Goal: Task Accomplishment & Management: Manage account settings

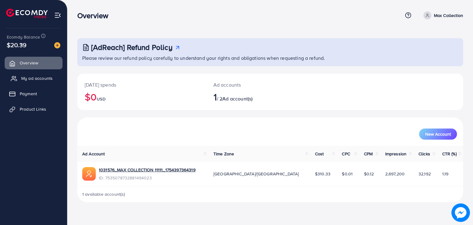
click at [40, 79] on span "My ad accounts" at bounding box center [36, 78] width 31 height 6
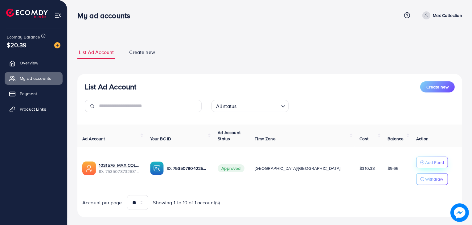
click at [425, 163] on p "Add Fund" at bounding box center [434, 162] width 19 height 7
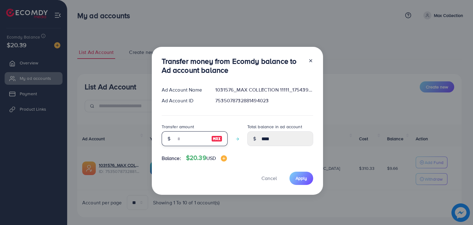
click at [185, 137] on input "number" at bounding box center [191, 138] width 31 height 15
type input "*"
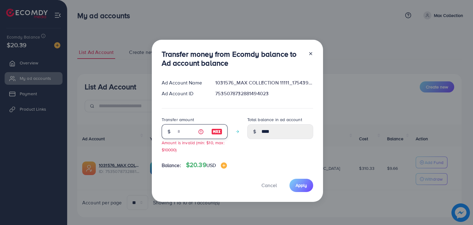
type input "*****"
type input "**"
type input "*****"
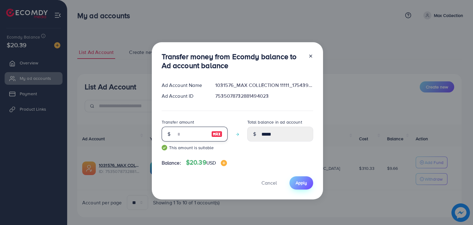
type input "**"
click at [298, 181] on span "Apply" at bounding box center [301, 183] width 11 height 6
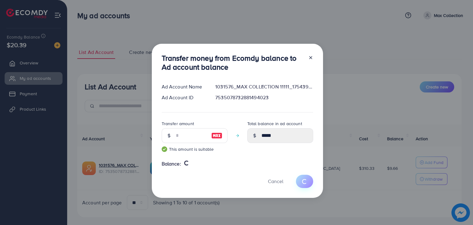
type input "****"
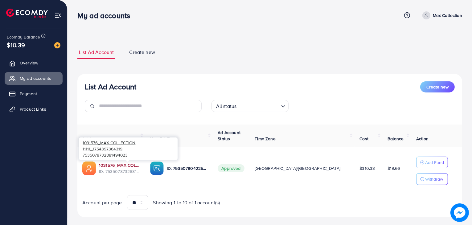
click at [138, 162] on link "1031576_MAX COLLECTION 11111_1754397364319" at bounding box center [119, 165] width 41 height 6
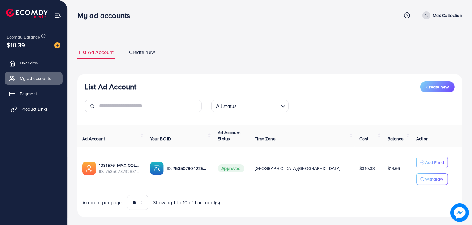
click at [44, 109] on span "Product Links" at bounding box center [34, 109] width 26 height 6
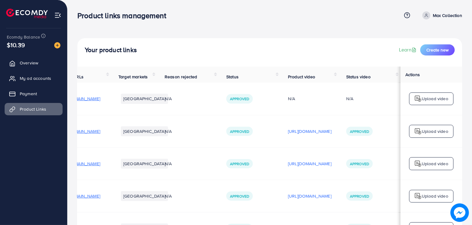
scroll to position [0, 103]
click at [320, 134] on p "[URL][DOMAIN_NAME]" at bounding box center [309, 131] width 43 height 7
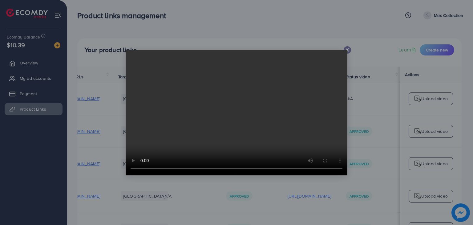
click at [346, 48] on icon at bounding box center [347, 49] width 5 height 5
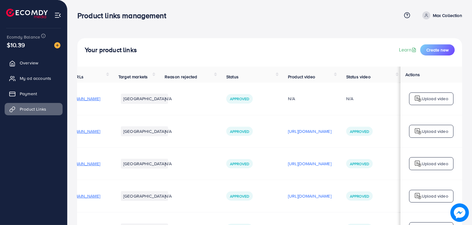
scroll to position [0, 0]
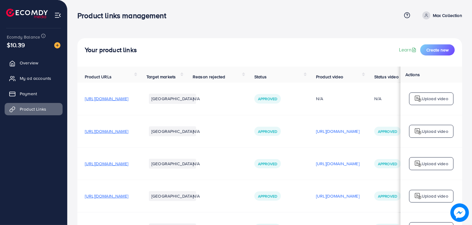
click at [128, 131] on span "[URL][DOMAIN_NAME]" at bounding box center [106, 131] width 43 height 6
click at [34, 78] on span "My ad accounts" at bounding box center [36, 78] width 31 height 6
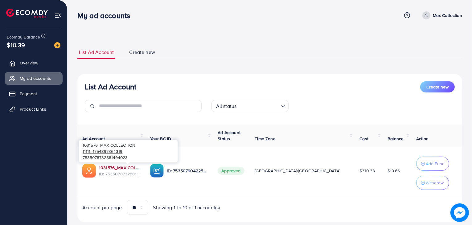
click at [126, 166] on link "1031576_MAX COLLECTION 11111_1754397364319" at bounding box center [119, 167] width 41 height 6
click at [42, 105] on link "Product Links" at bounding box center [34, 109] width 58 height 12
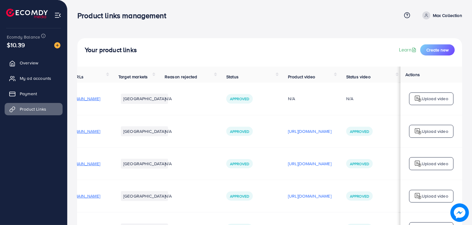
scroll to position [0, 103]
click at [314, 134] on p "[URL][DOMAIN_NAME]" at bounding box center [309, 131] width 43 height 7
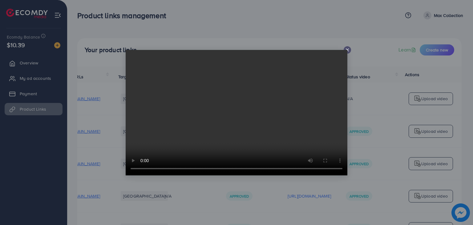
click at [347, 47] on div at bounding box center [347, 49] width 7 height 7
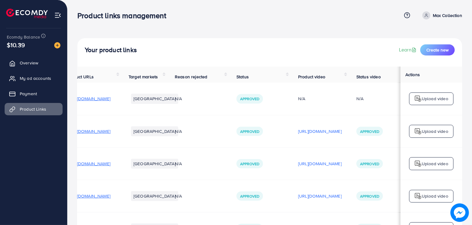
scroll to position [0, 0]
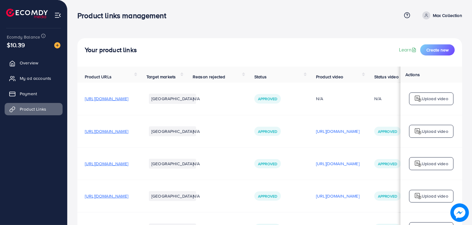
click at [128, 133] on span "[URL][DOMAIN_NAME]" at bounding box center [106, 131] width 43 height 6
click at [359, 132] on p "[URL][DOMAIN_NAME]" at bounding box center [337, 131] width 43 height 7
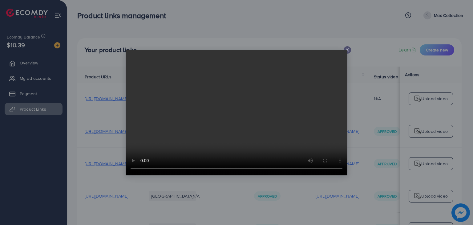
click at [348, 51] on icon at bounding box center [347, 49] width 5 height 5
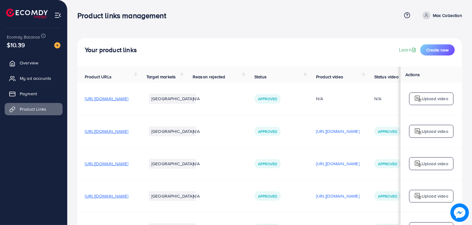
click at [128, 132] on span "[URL][DOMAIN_NAME]" at bounding box center [106, 131] width 43 height 6
